Goal: Information Seeking & Learning: Learn about a topic

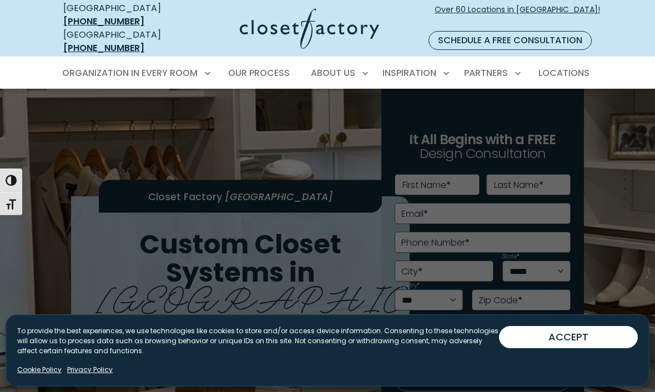
click at [113, 168] on span "Home Office" at bounding box center [94, 173] width 52 height 11
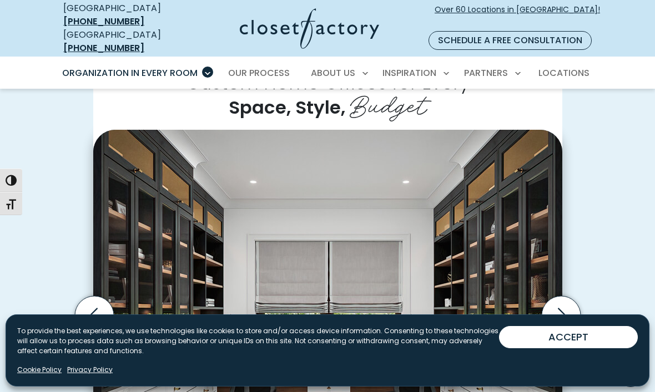
scroll to position [256, 0]
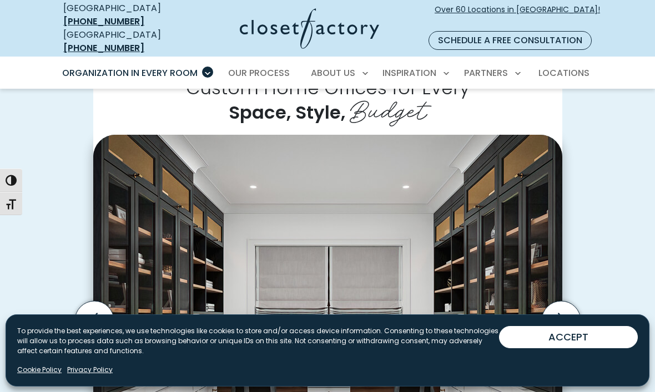
click at [271, 67] on span "Our Process" at bounding box center [259, 73] width 62 height 13
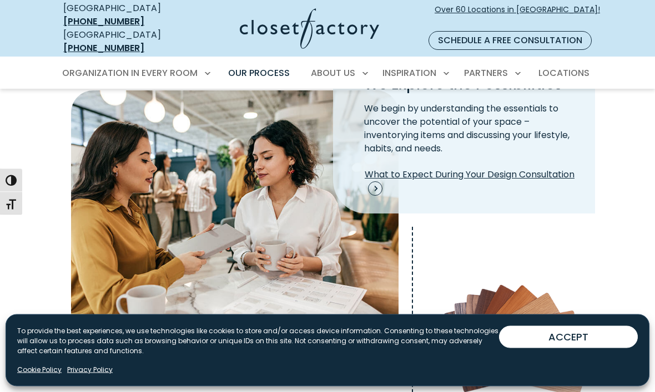
scroll to position [324, 0]
click at [531, 168] on span "What to Expect During Your Design Consultation" at bounding box center [473, 182] width 216 height 28
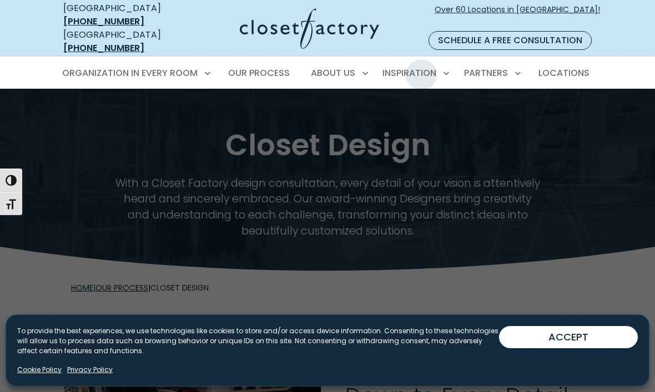
click at [424, 107] on span "Inspiration Gallery" at bounding box center [389, 112] width 83 height 11
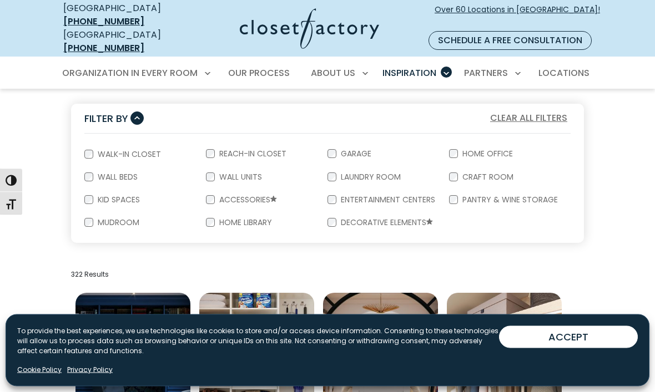
scroll to position [195, 0]
click at [462, 150] on label "Home Office" at bounding box center [486, 154] width 57 height 8
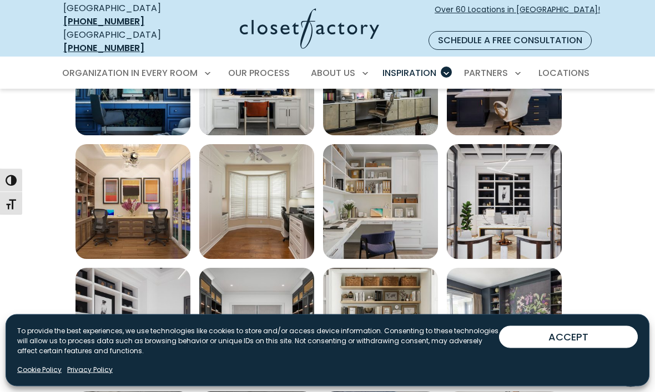
scroll to position [468, 0]
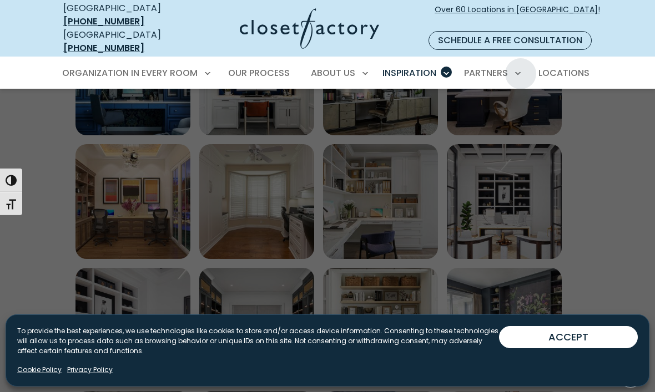
click at [621, 133] on div at bounding box center [327, 285] width 655 height 392
click at [328, 127] on span "How We Price" at bounding box center [300, 132] width 58 height 11
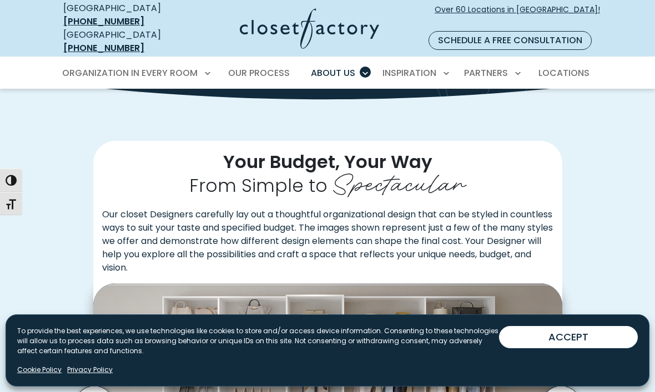
scroll to position [170, 0]
